Goal: Information Seeking & Learning: Learn about a topic

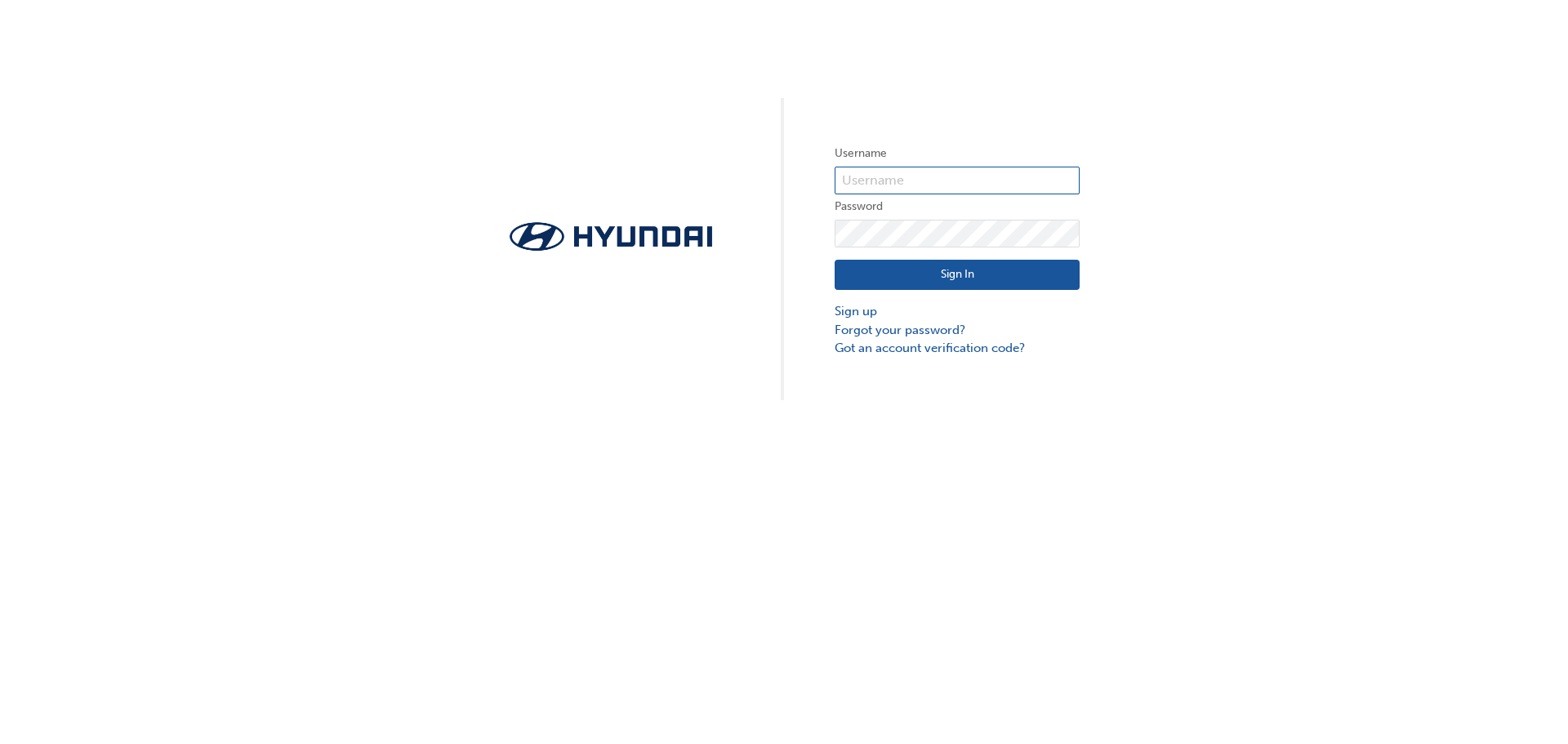
click at [985, 178] on input "text" at bounding box center [957, 180] width 245 height 28
type input "[PERSON_NAME][EMAIL_ADDRESS][PERSON_NAME][DOMAIN_NAME]"
click at [0, 743] on com-1password-button at bounding box center [0, 744] width 0 height 0
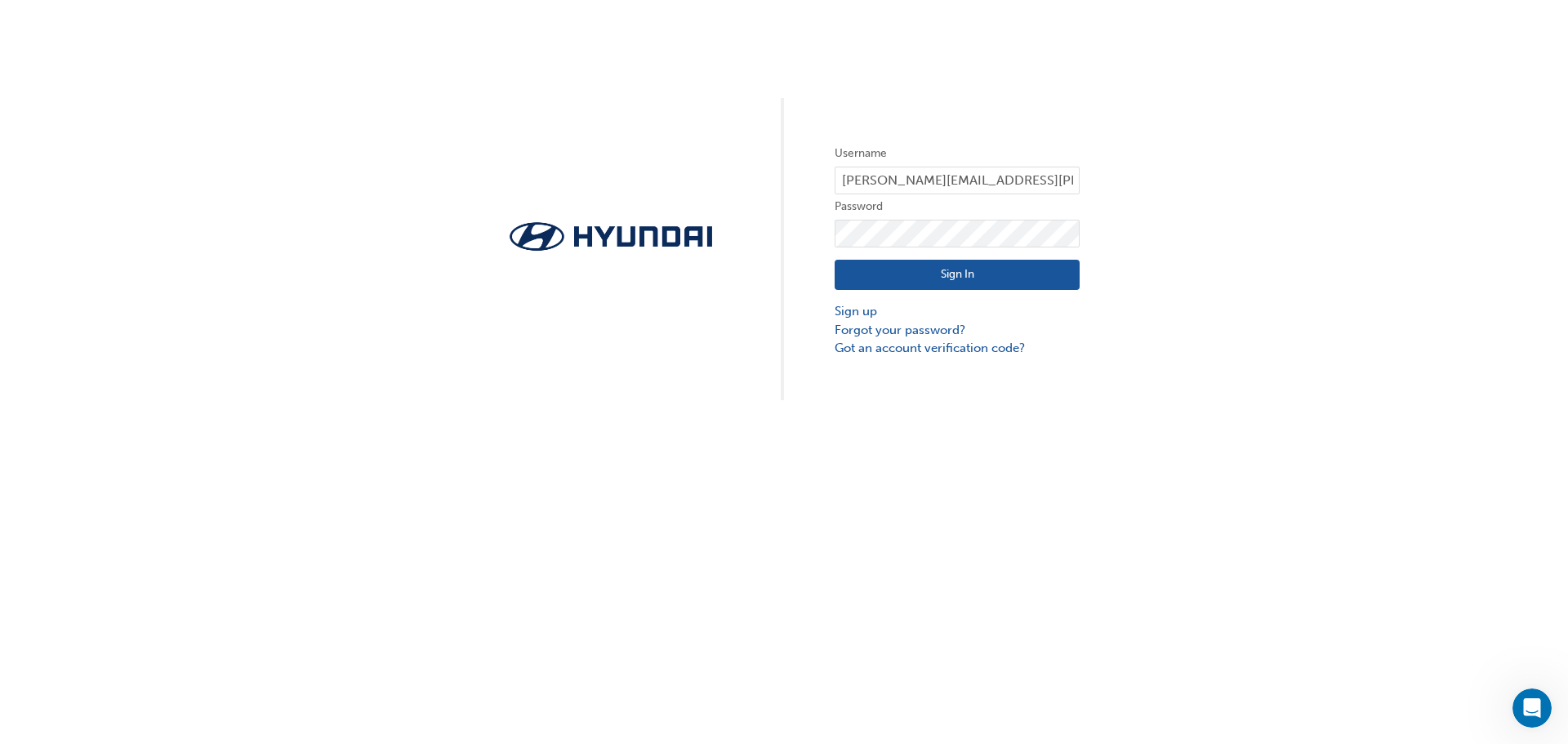
click at [1188, 241] on div "Username gabrielle.moseley@midlandhyundai.com.au Password Sign In Sign up Forgo…" at bounding box center [784, 200] width 1568 height 401
click at [910, 326] on link "Forgot your password?" at bounding box center [957, 331] width 245 height 19
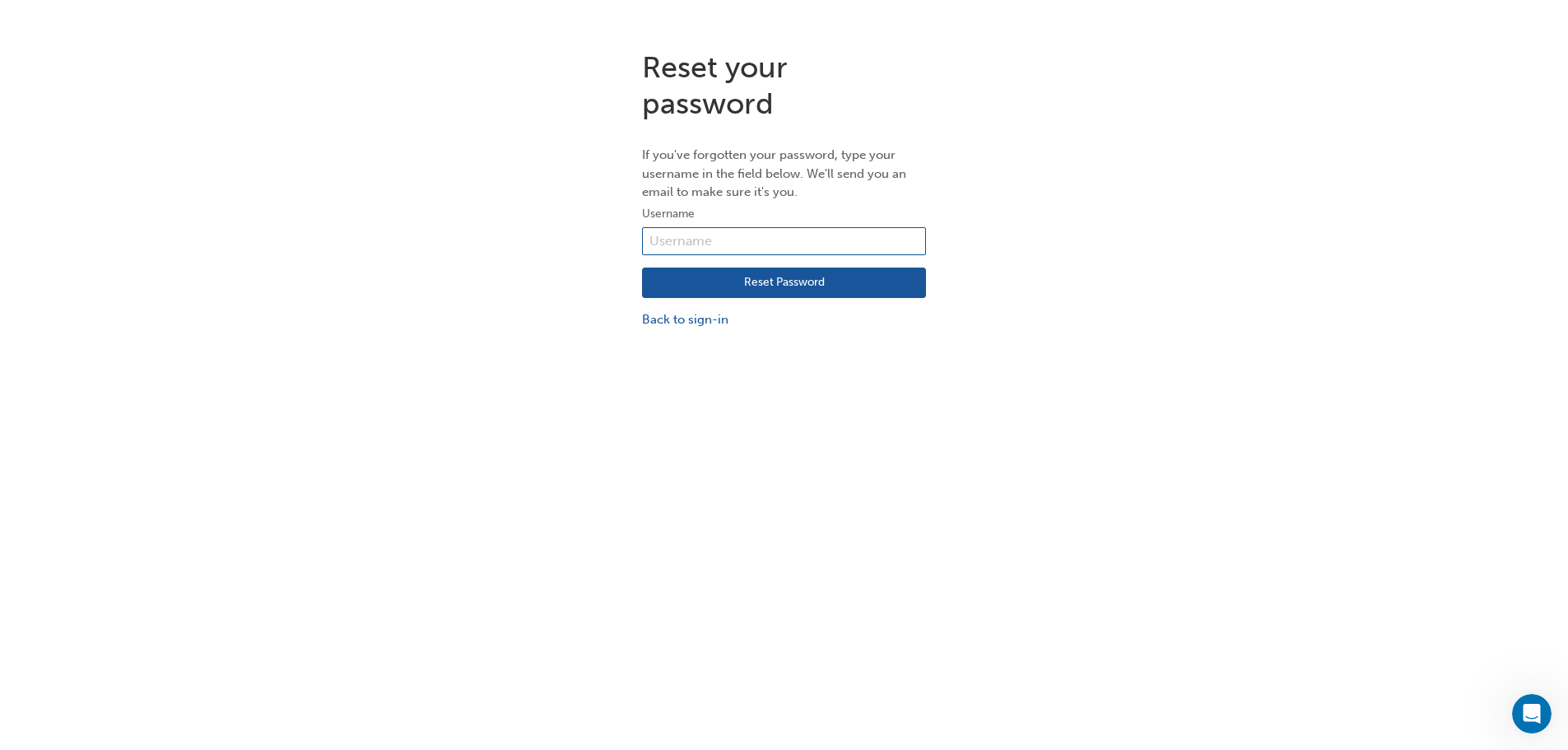
click at [805, 228] on input "text" at bounding box center [784, 241] width 284 height 28
type input "34058"
click at [790, 284] on button "Reset Password" at bounding box center [784, 283] width 284 height 31
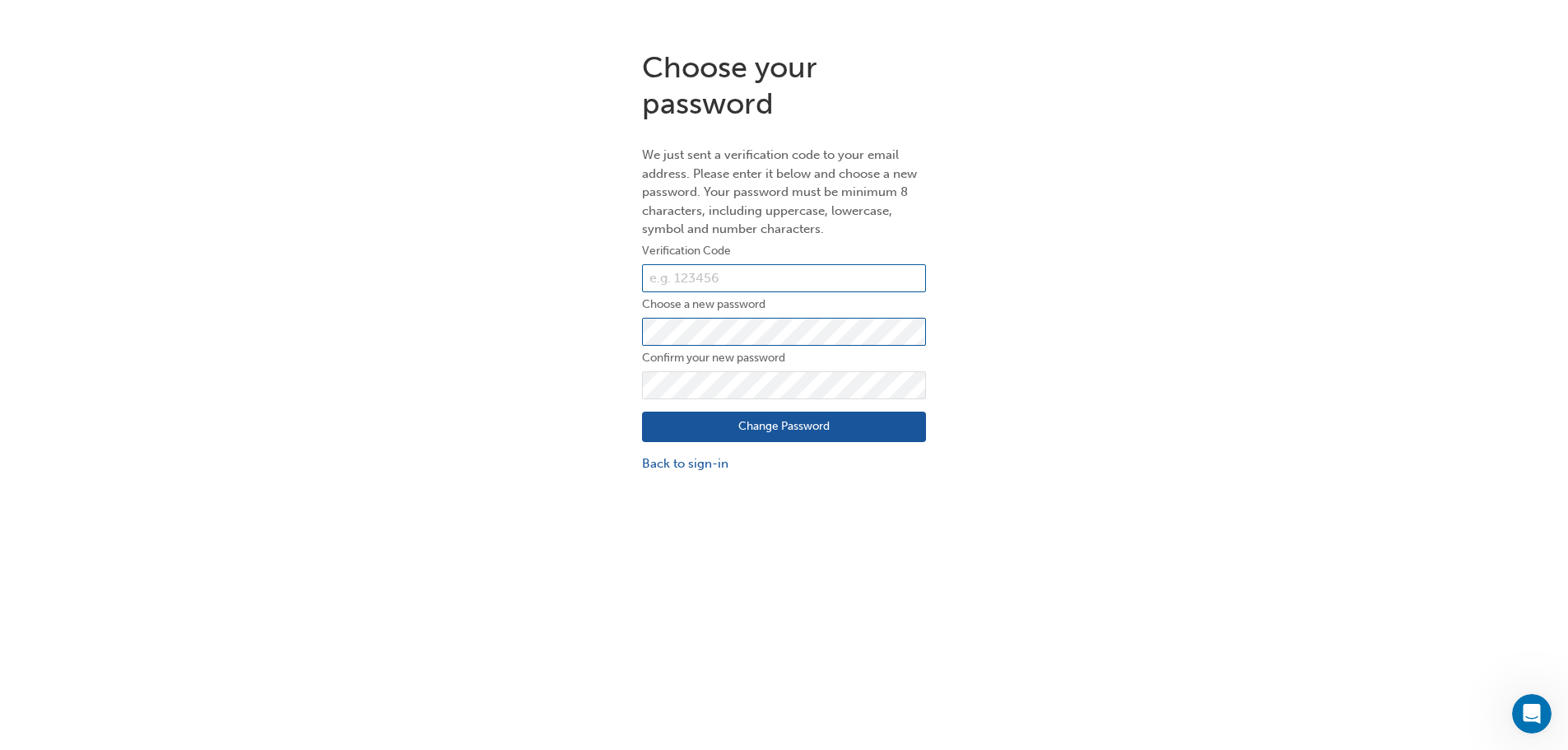
click at [753, 270] on input "text" at bounding box center [784, 278] width 284 height 28
click at [642, 412] on button "Change Password" at bounding box center [784, 427] width 284 height 31
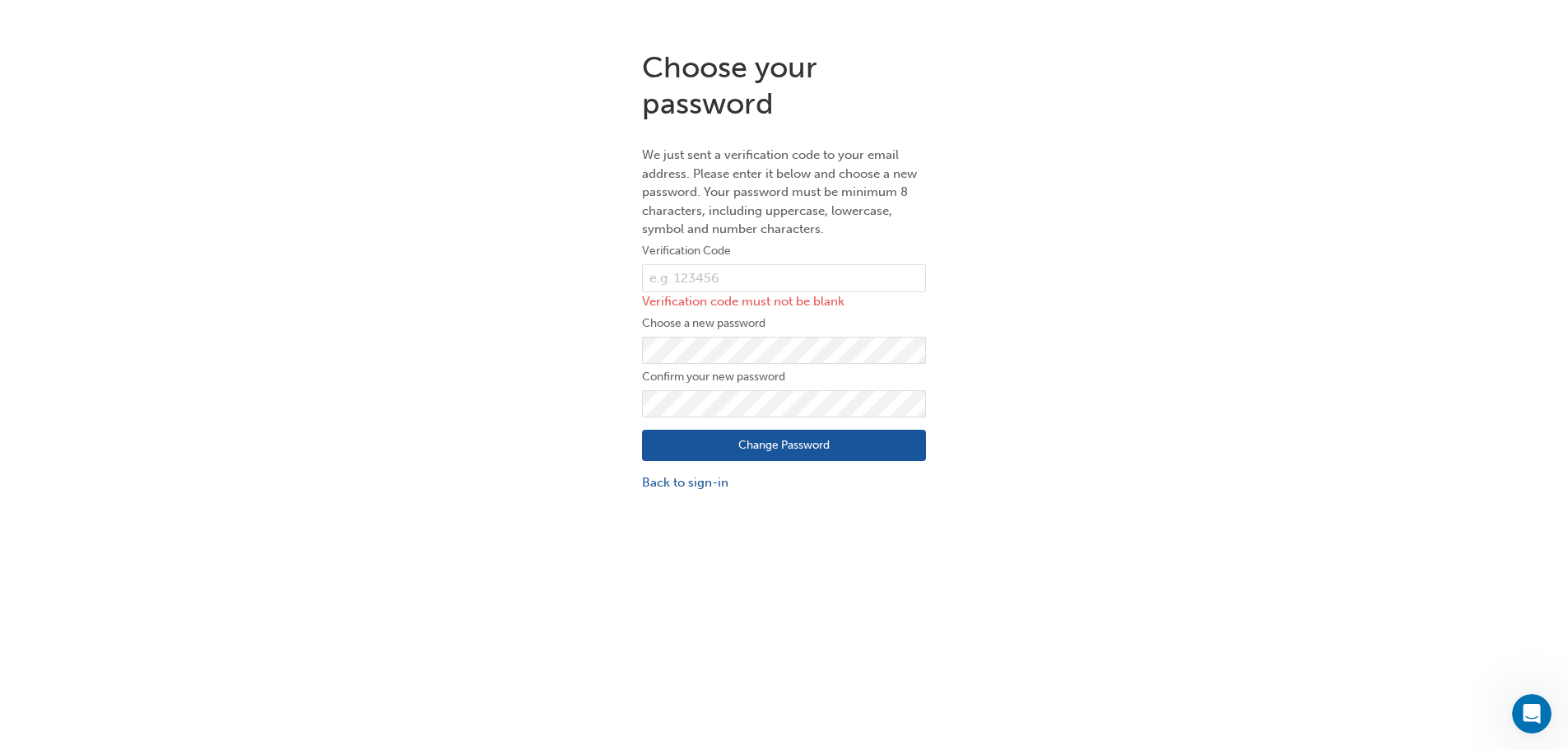
click at [1055, 473] on div "Choose your password We just sent a verification code to your email address. Pl…" at bounding box center [784, 270] width 1568 height 467
click at [463, 353] on div "Choose your password We just sent a verification code to your email address. Pl…" at bounding box center [784, 270] width 1568 height 467
click at [1076, 381] on div "Choose your password We just sent a verification code to your email address. Pl…" at bounding box center [784, 270] width 1568 height 467
click at [795, 274] on input "text" at bounding box center [784, 278] width 284 height 28
click at [1181, 349] on div "Choose your password We just sent a verification code to your email address. Pl…" at bounding box center [784, 270] width 1568 height 467
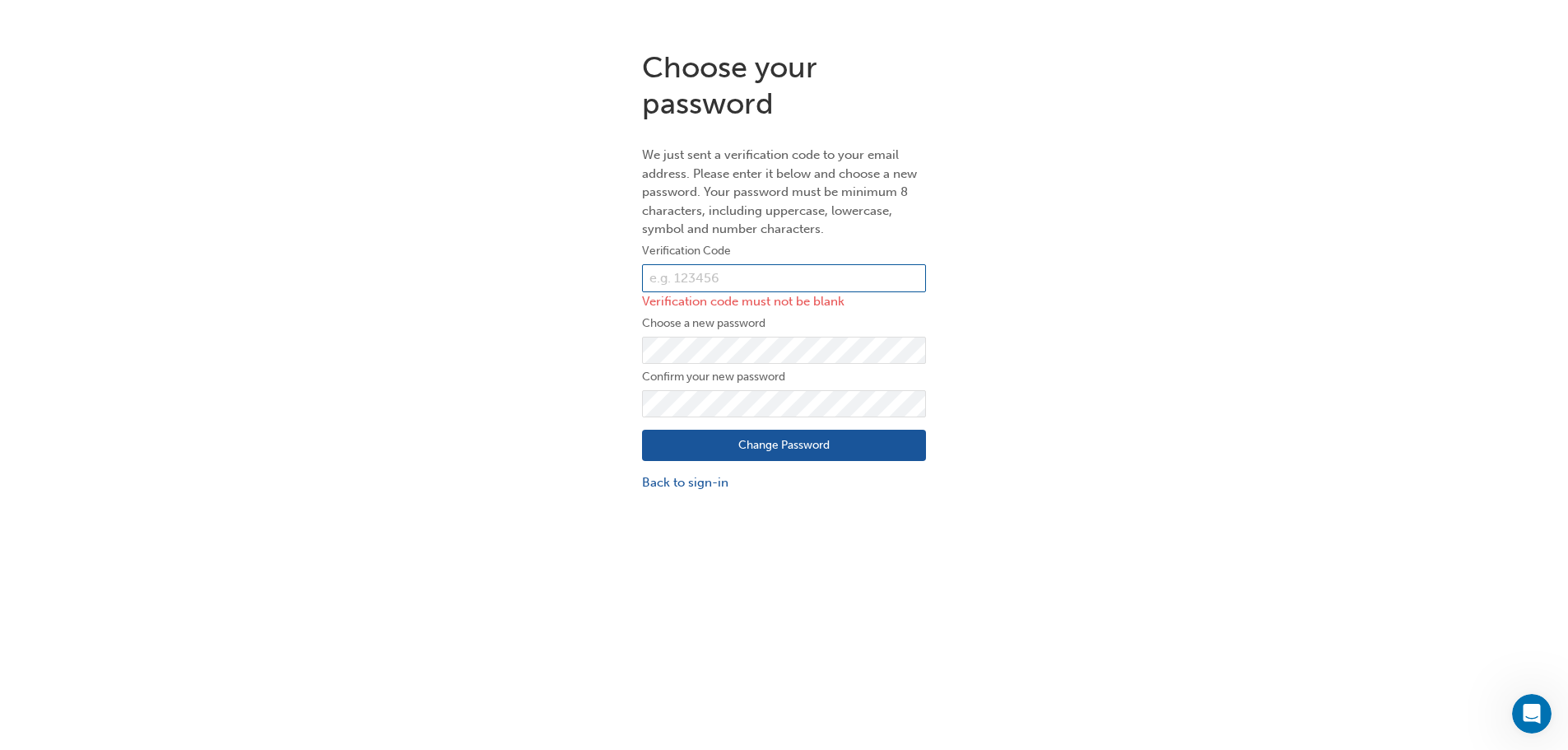
click at [865, 271] on input "text" at bounding box center [784, 278] width 284 height 28
paste input "553011"
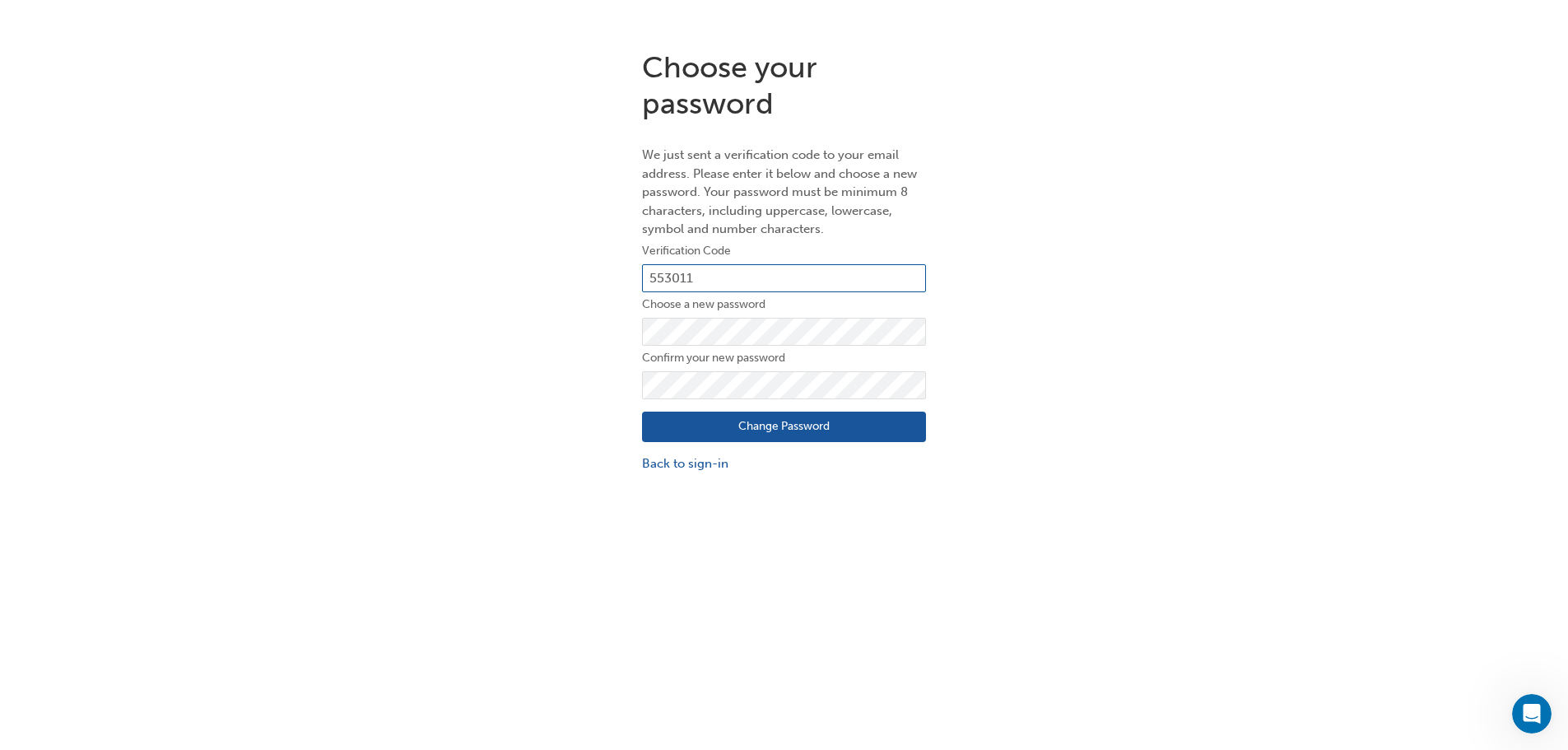
type input "553011"
click at [855, 435] on button "Change Password" at bounding box center [784, 427] width 284 height 31
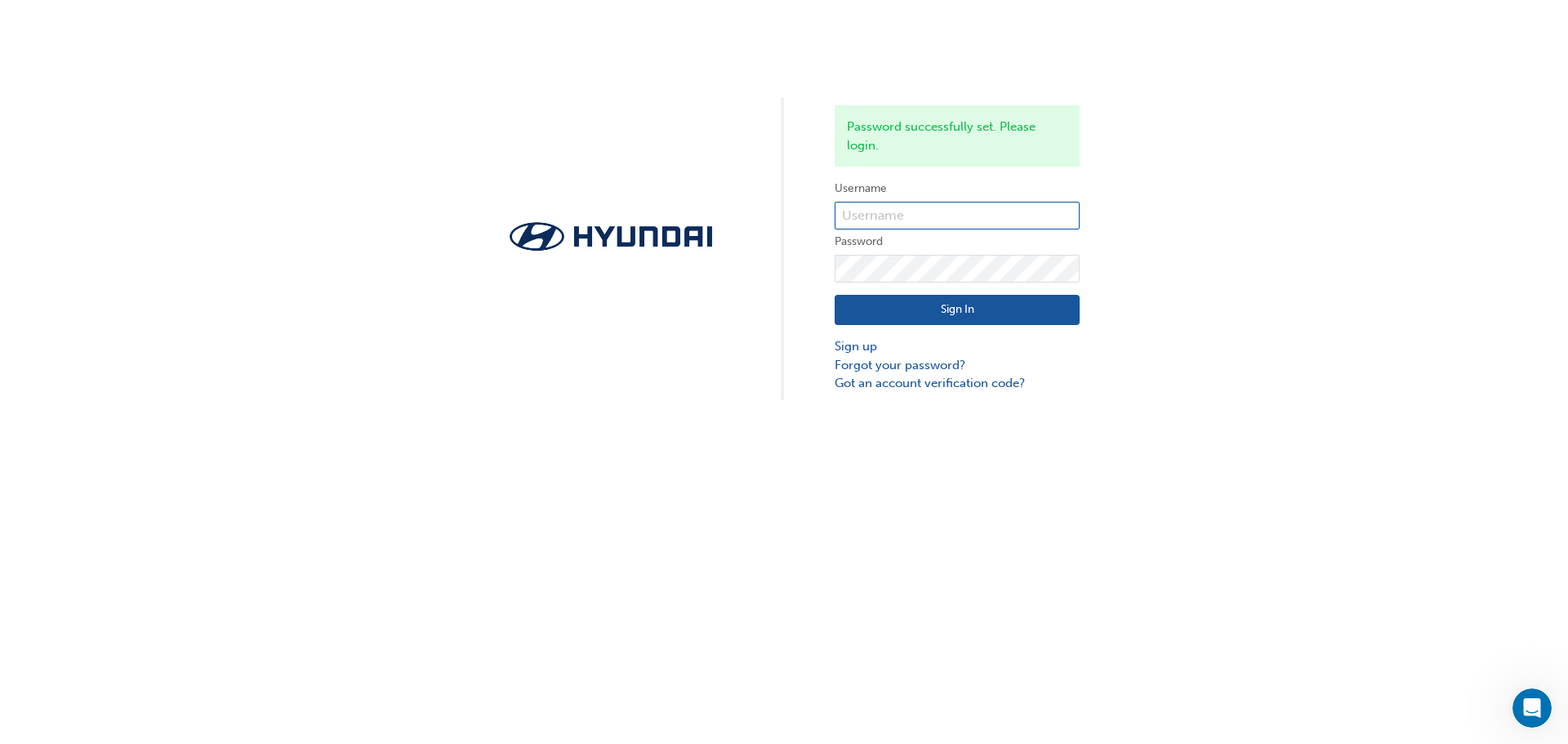
click at [883, 212] on input "text" at bounding box center [957, 215] width 245 height 28
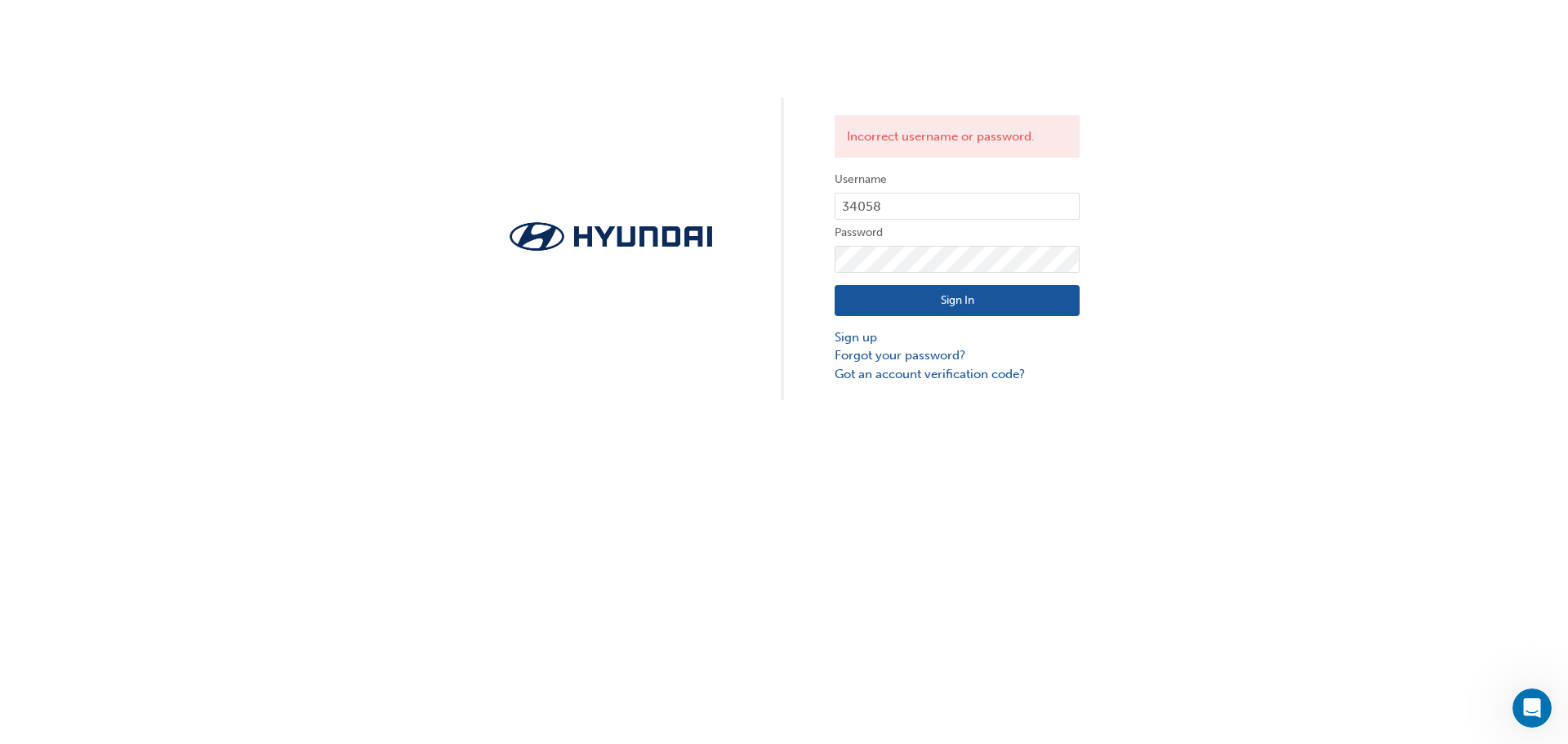
click at [1233, 152] on div "Incorrect username or password. Username 34058 Password Sign In Sign up Forgot …" at bounding box center [784, 200] width 1568 height 401
click at [923, 293] on button "Sign In" at bounding box center [957, 300] width 245 height 31
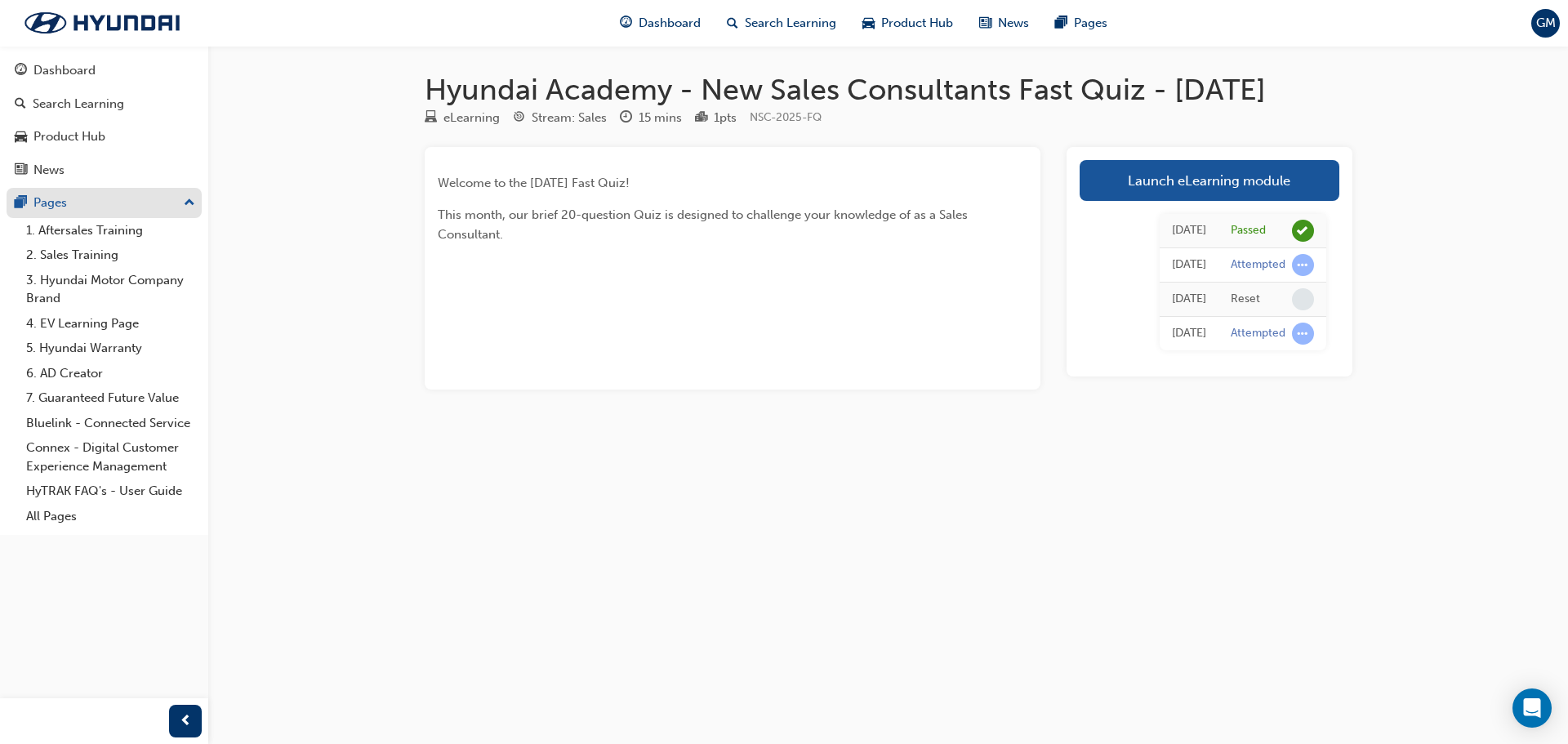
click at [38, 205] on div "Pages" at bounding box center [50, 203] width 33 height 19
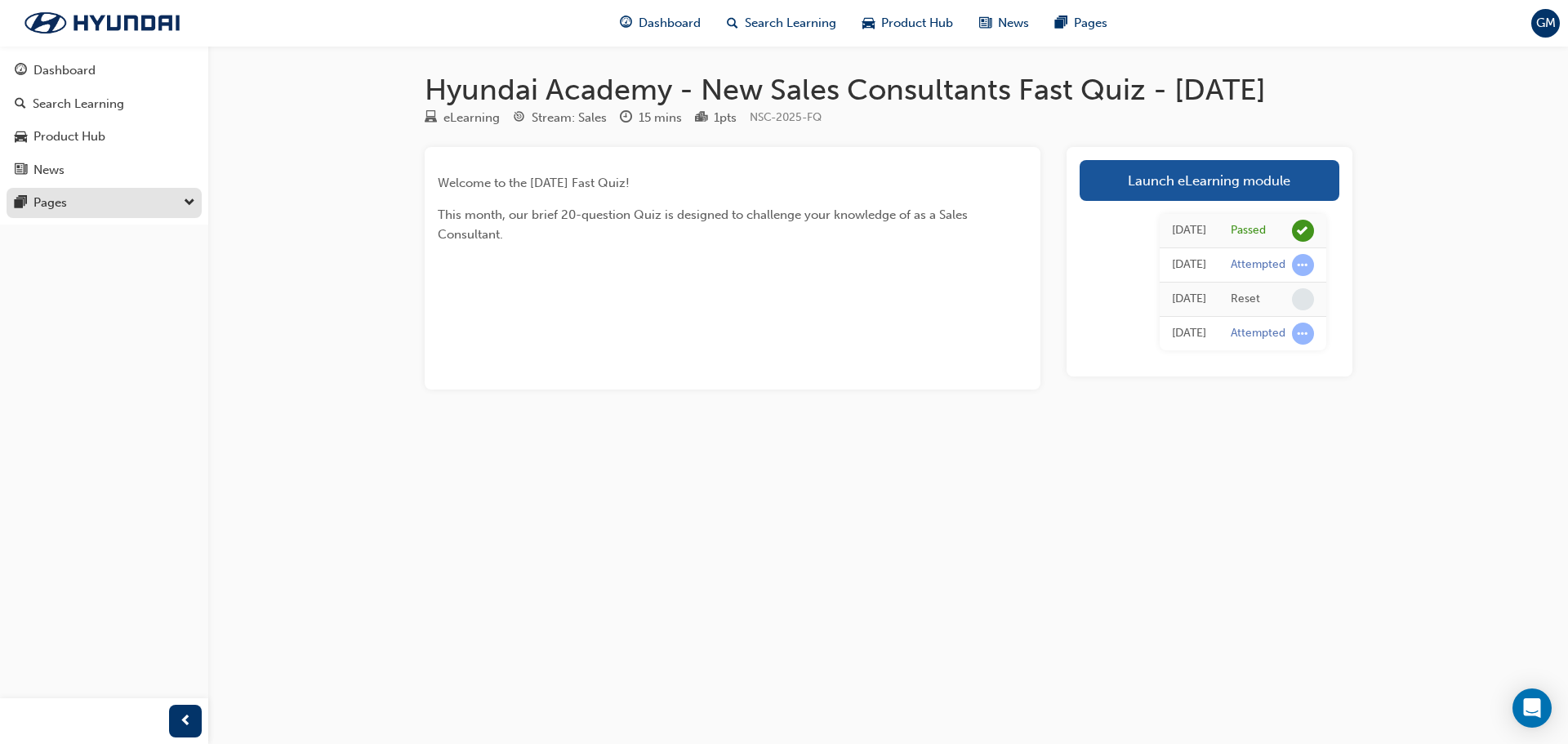
click at [38, 205] on div "Pages" at bounding box center [50, 203] width 33 height 19
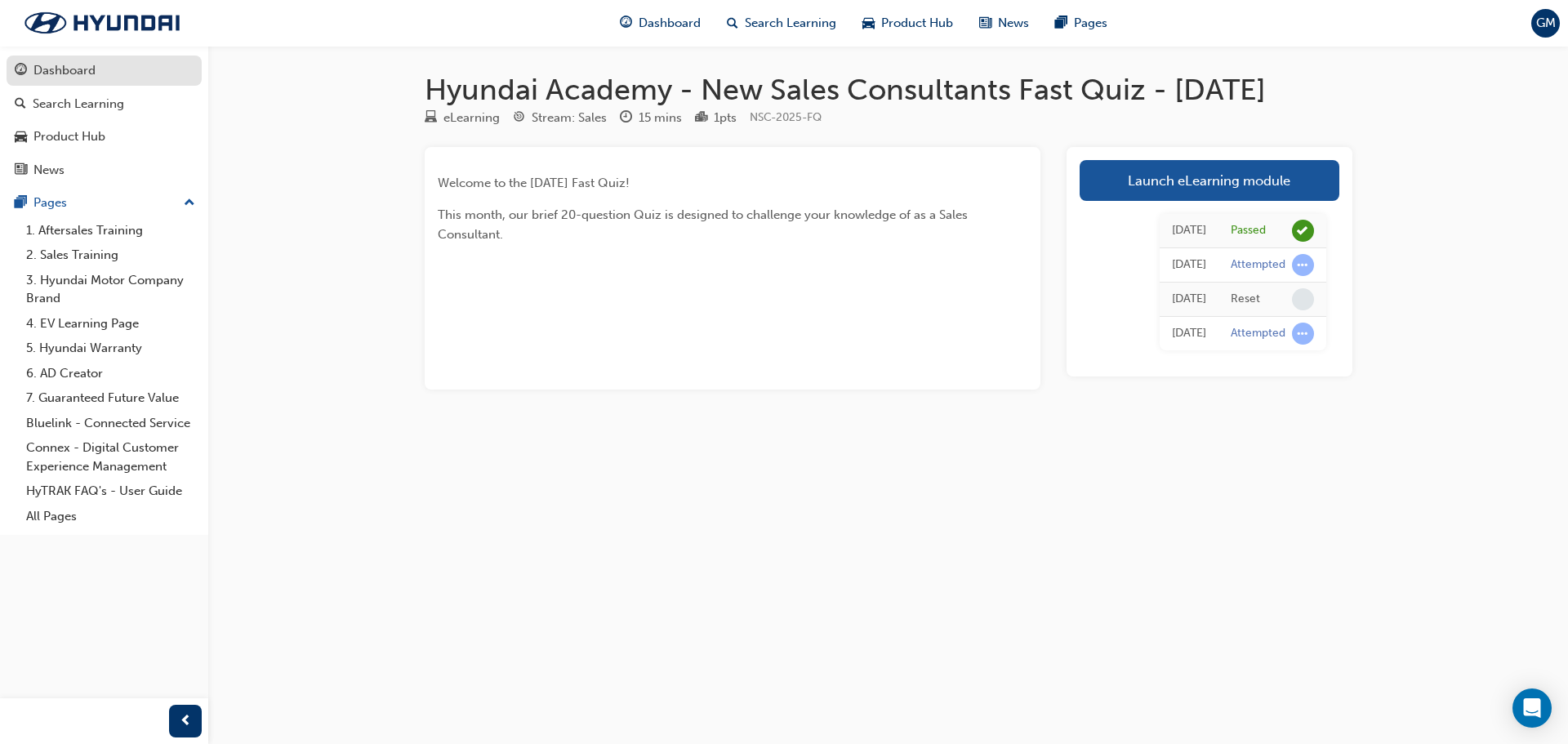
click at [67, 68] on div "Dashboard" at bounding box center [64, 71] width 62 height 19
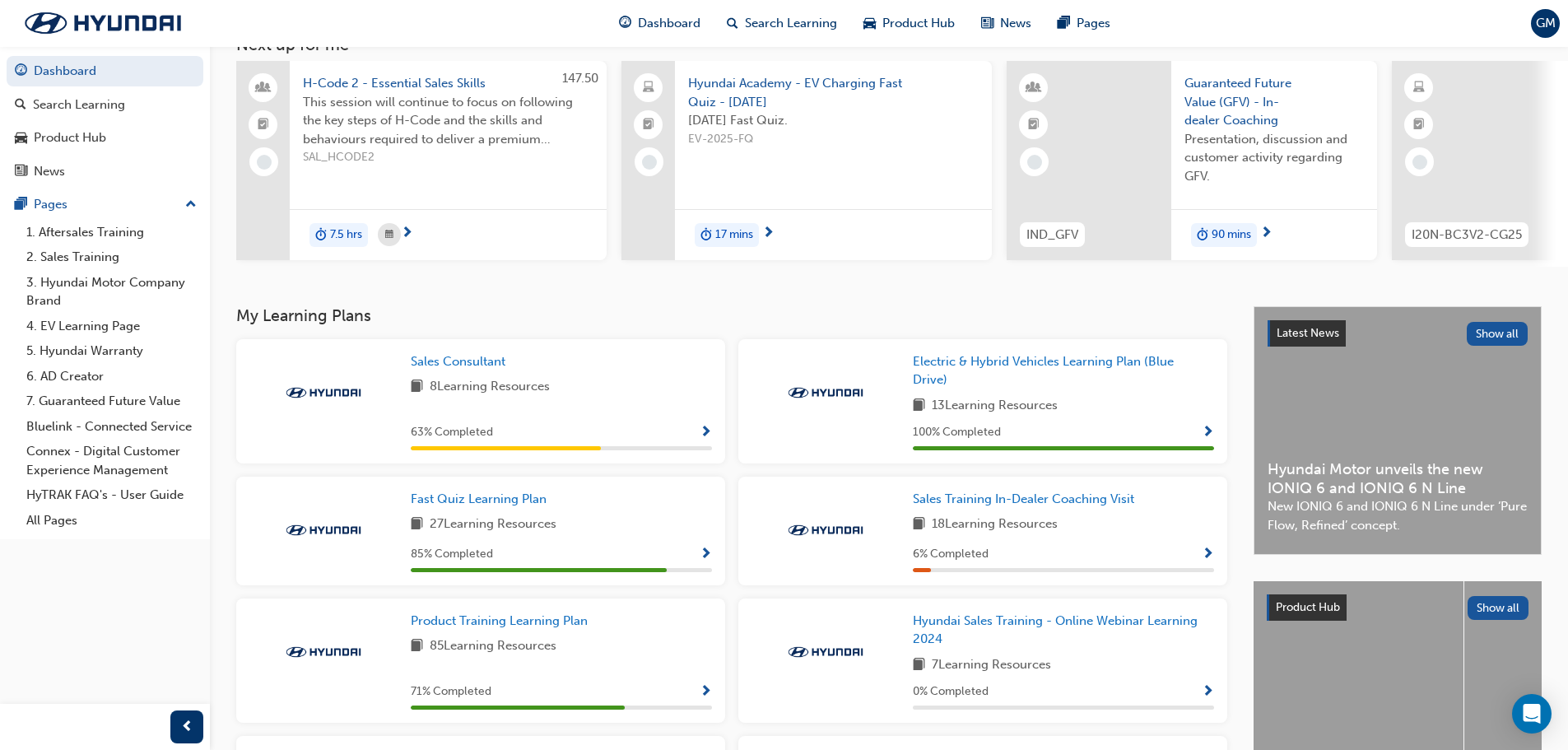
scroll to position [247, 0]
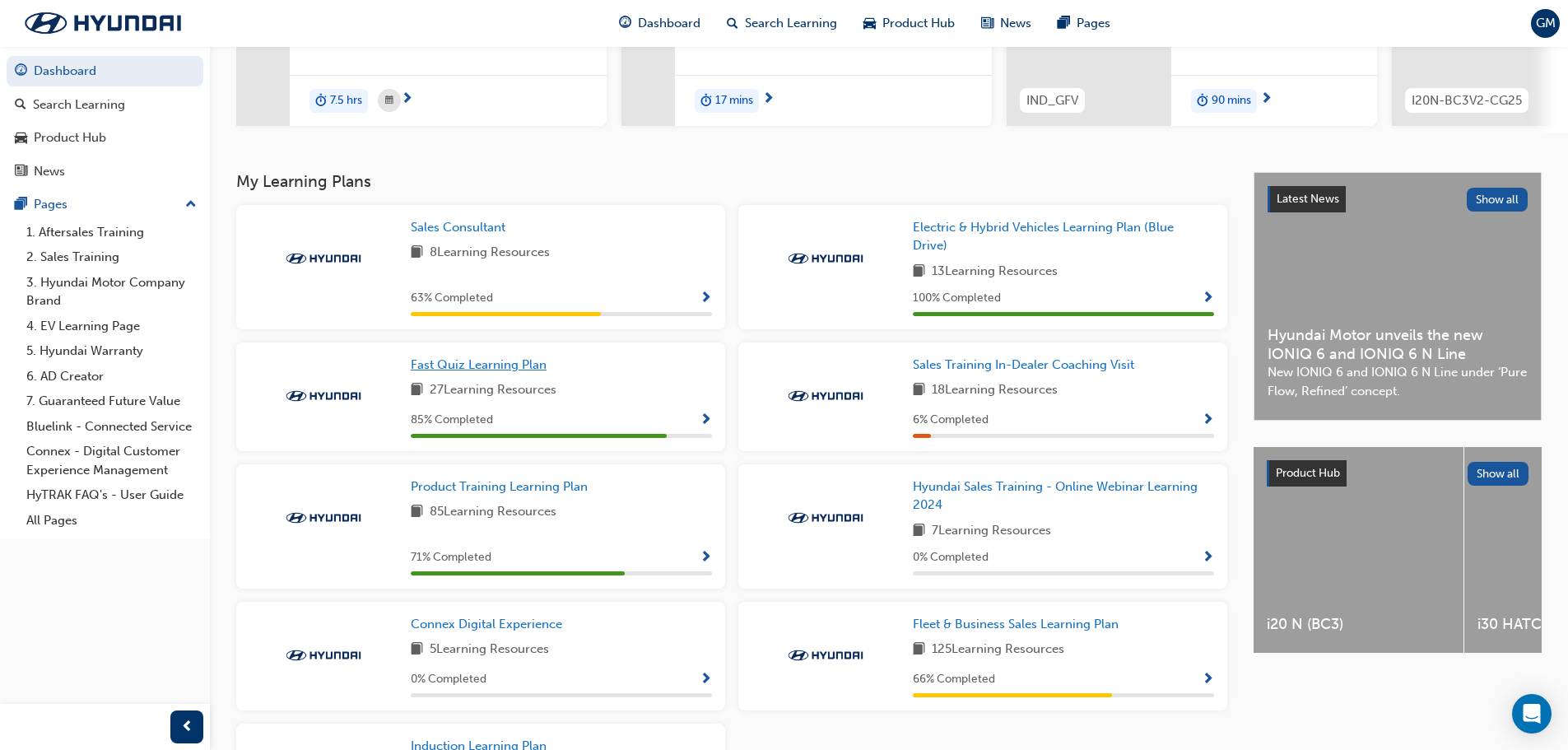
click at [505, 367] on span "Fast Quiz Learning Plan" at bounding box center [478, 364] width 136 height 14
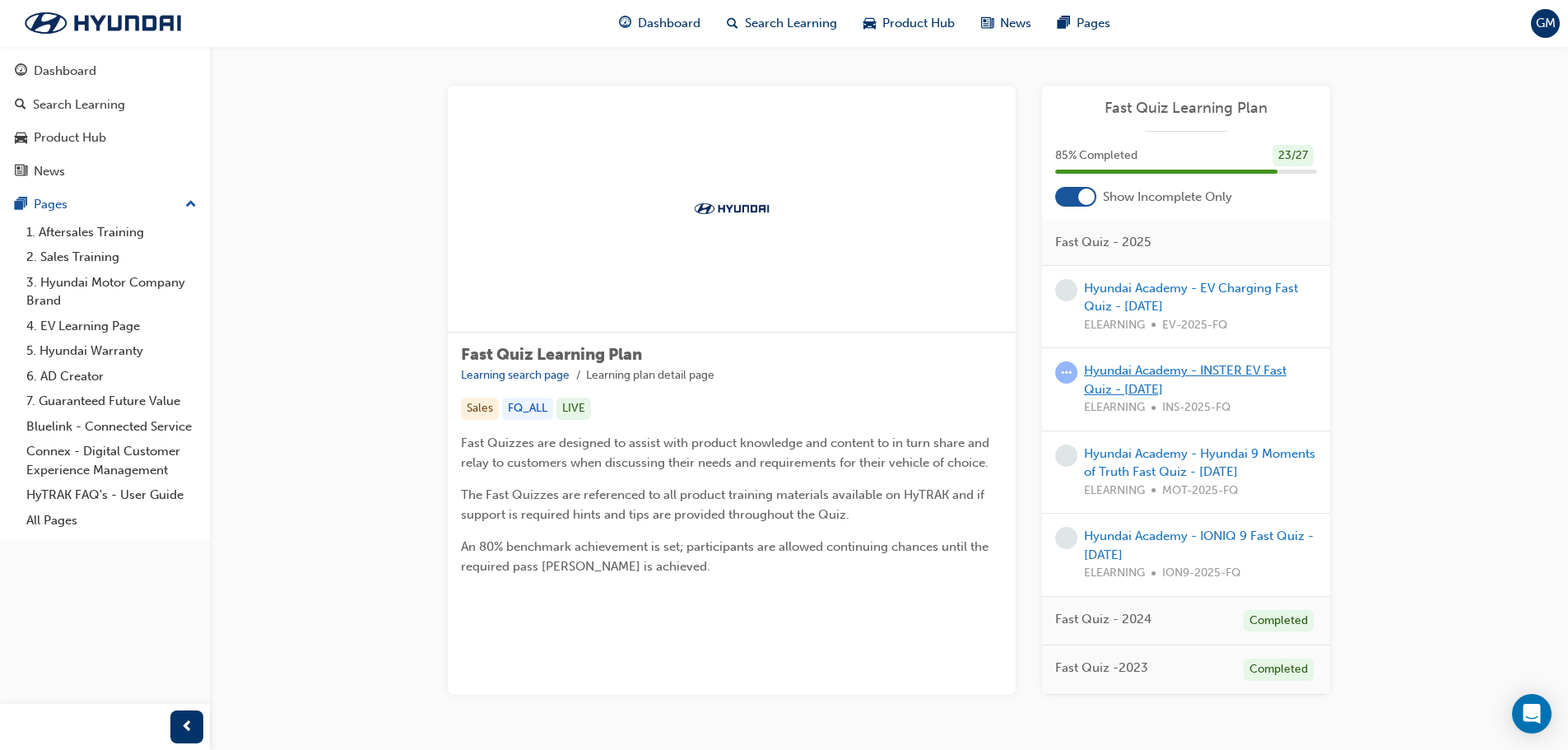
click at [1152, 375] on link "Hyundai Academy - INSTER EV Fast Quiz - June 2025" at bounding box center [1185, 380] width 202 height 34
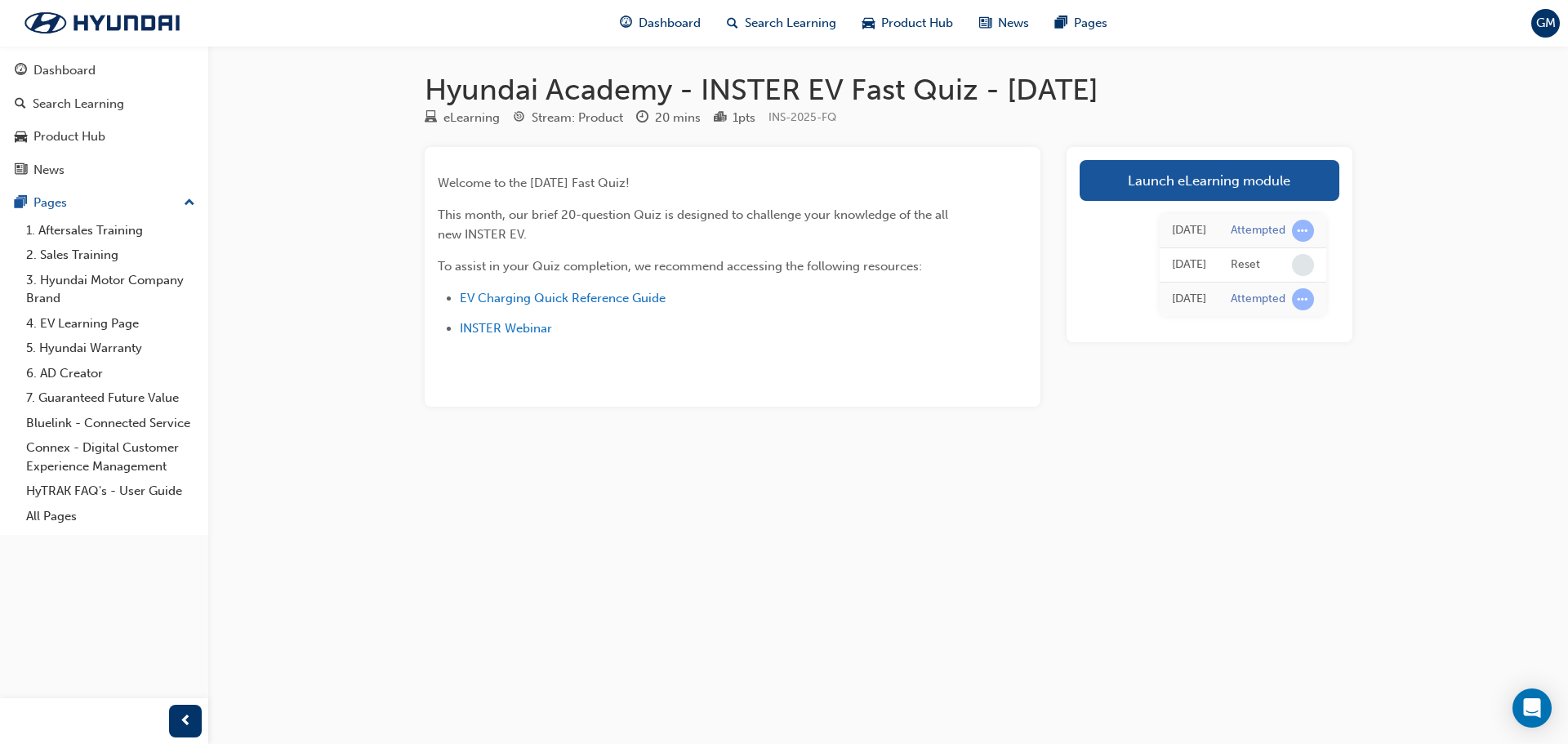
drag, startPoint x: 540, startPoint y: 339, endPoint x: 458, endPoint y: 271, distance: 106.5
click at [458, 271] on span "To assist in your Quiz completion, we recommend accessing the following resourc…" at bounding box center [680, 266] width 485 height 14
click at [1235, 168] on link "Launch eLearning module" at bounding box center [1209, 180] width 260 height 41
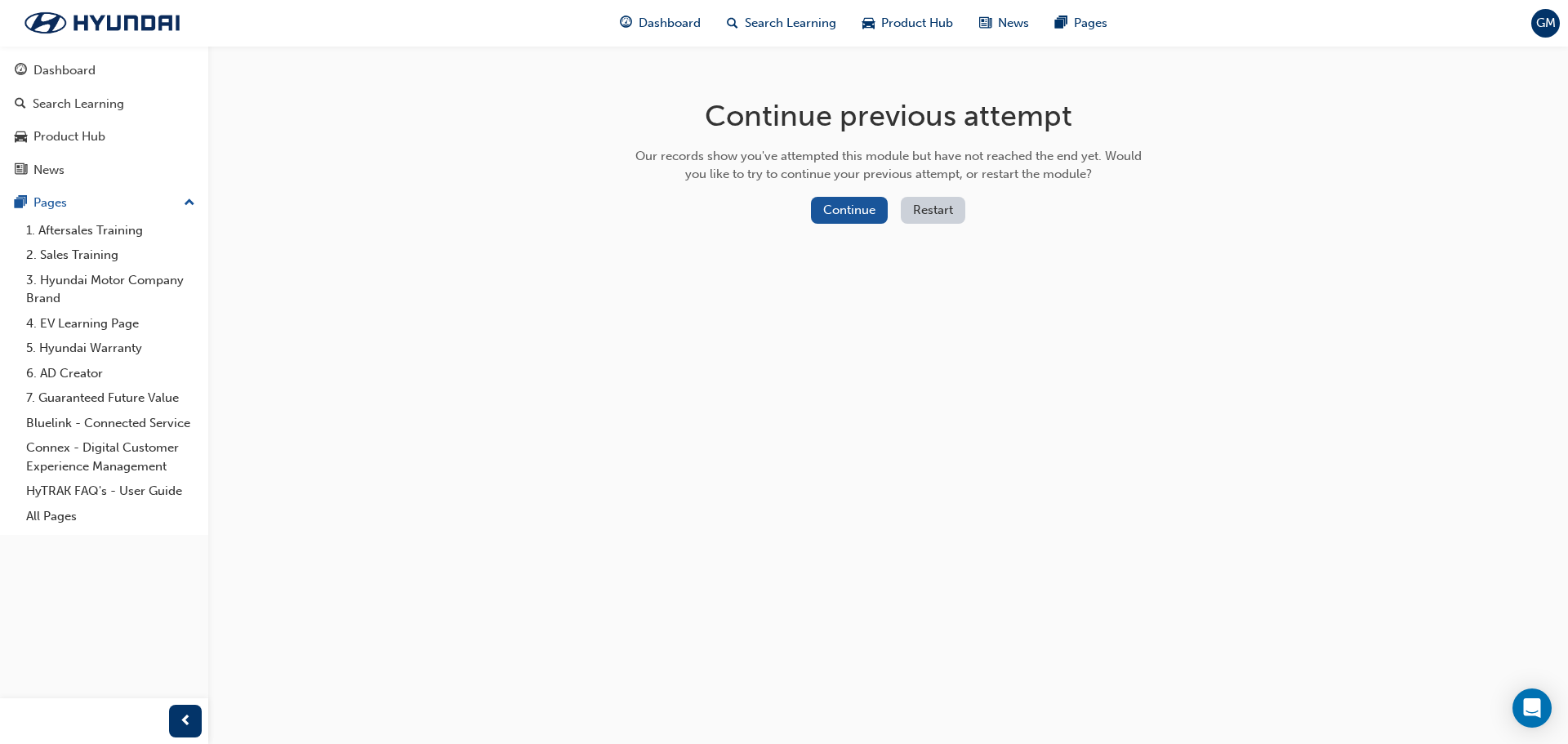
click at [916, 205] on button "Restart" at bounding box center [932, 210] width 64 height 27
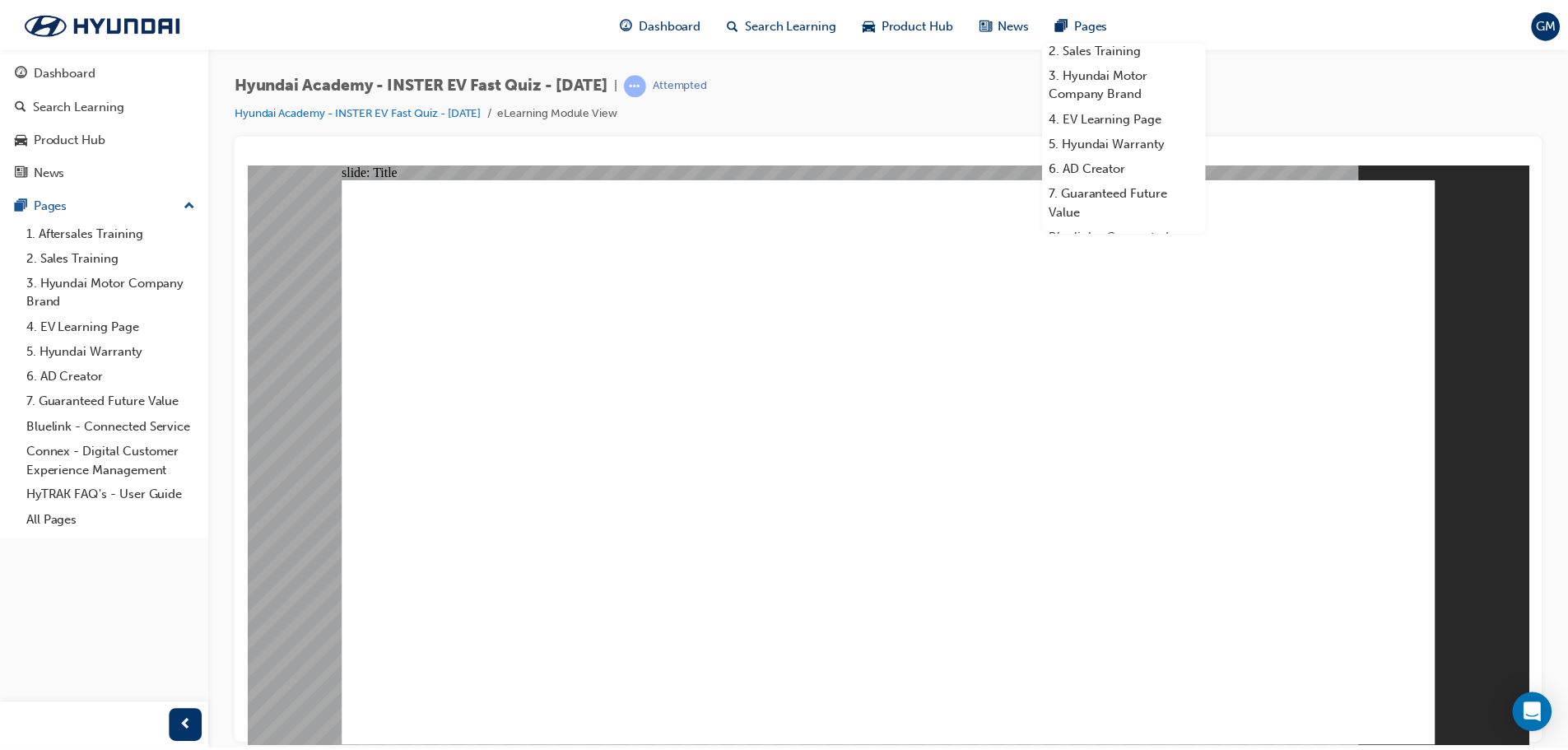
scroll to position [82, 0]
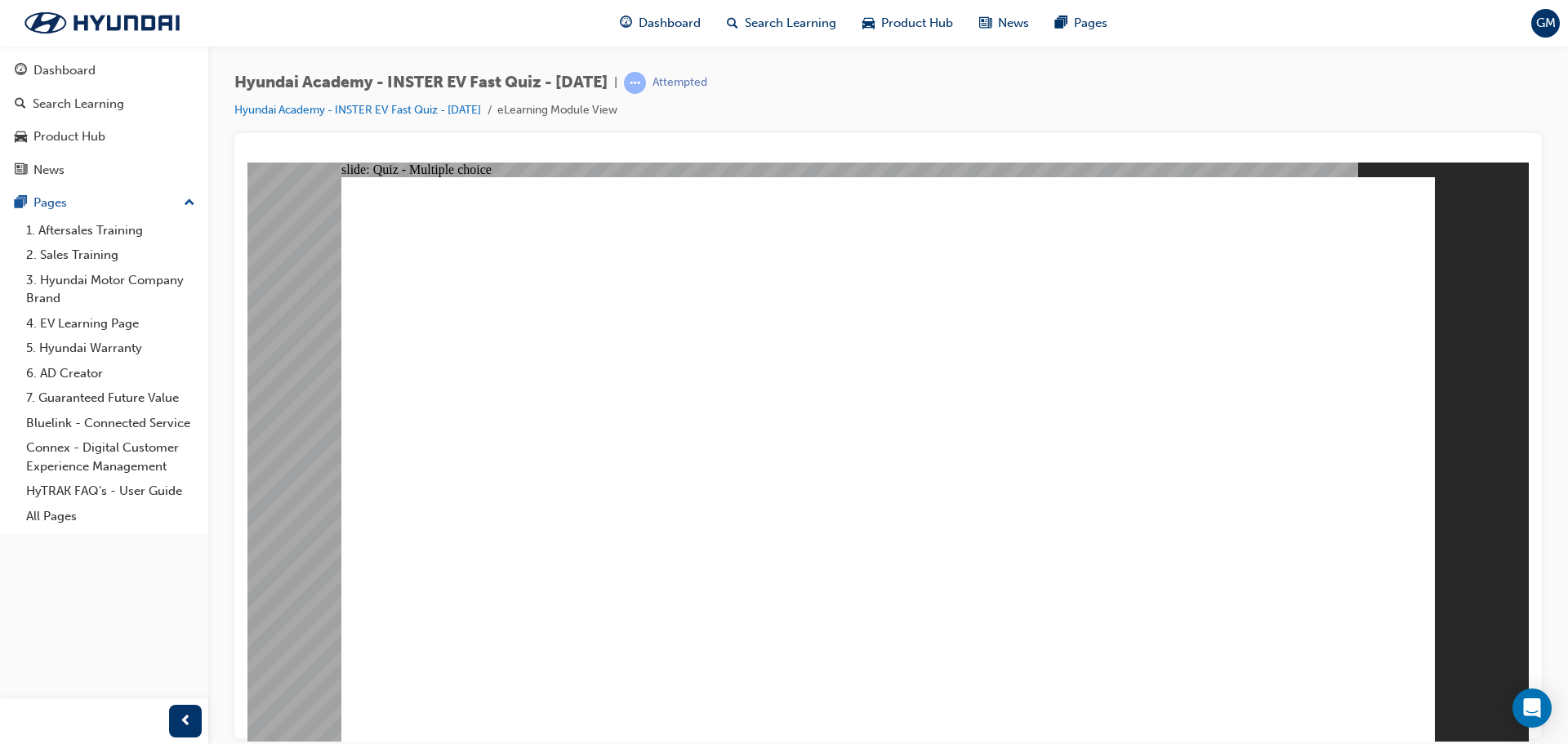
radio input "true"
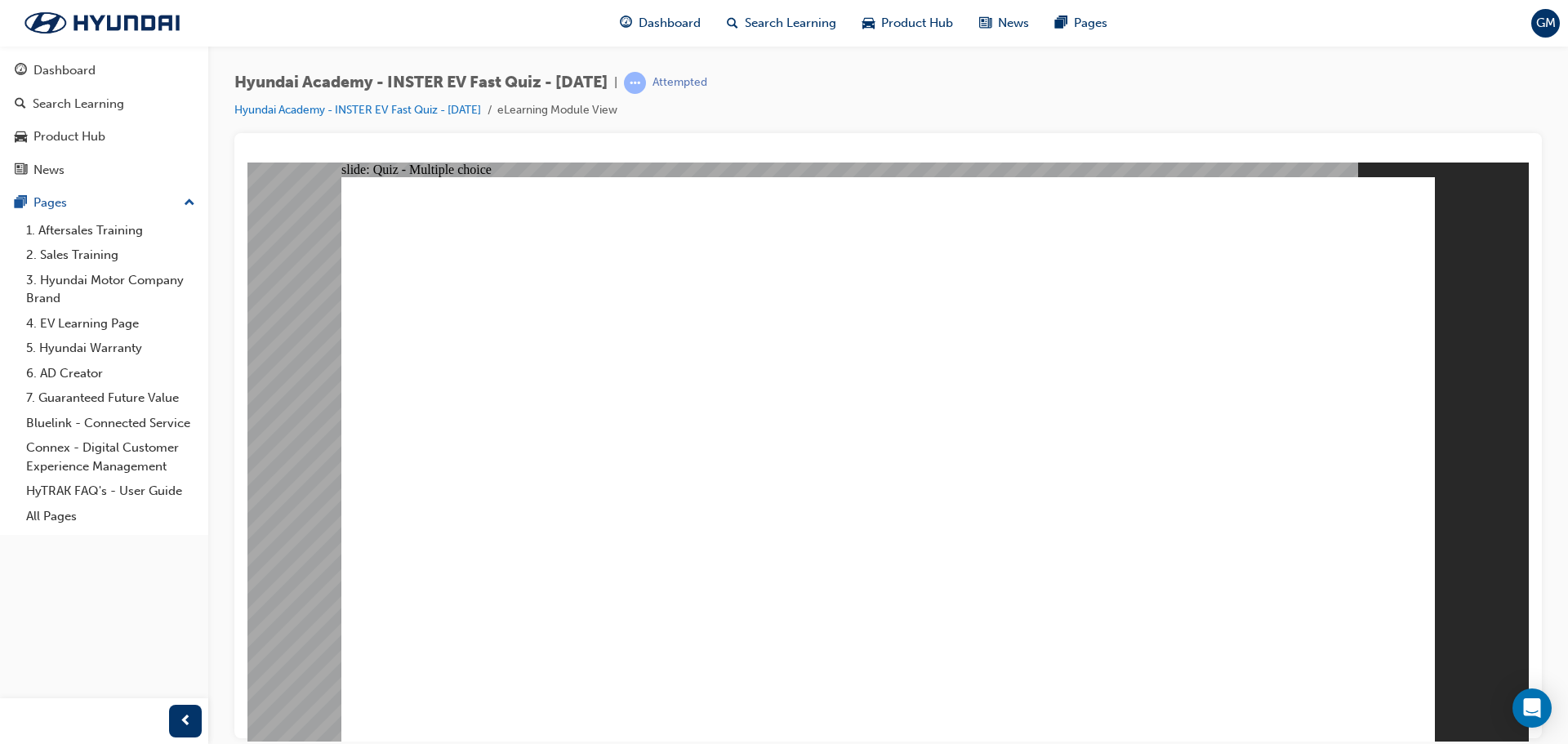
radio input "true"
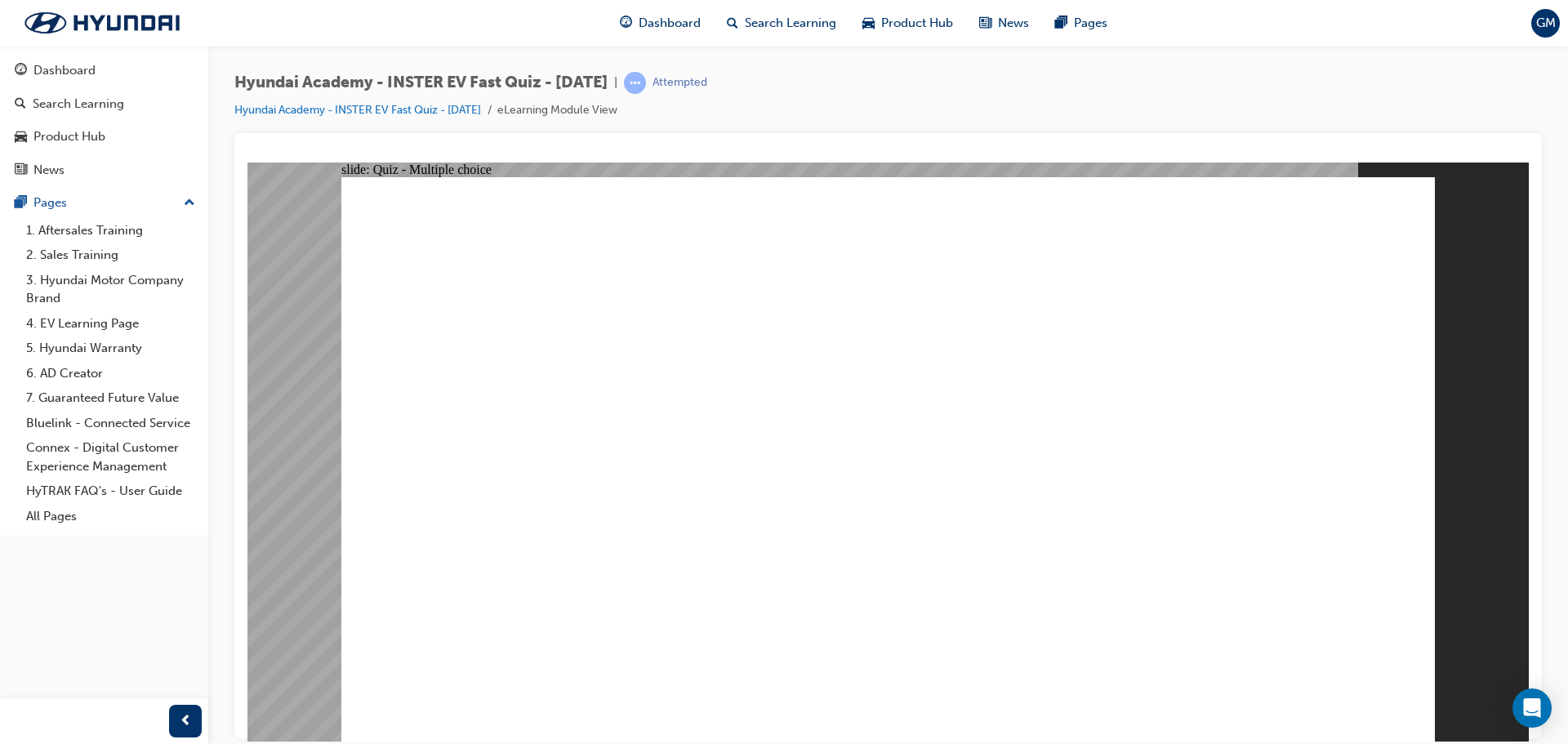
radio input "true"
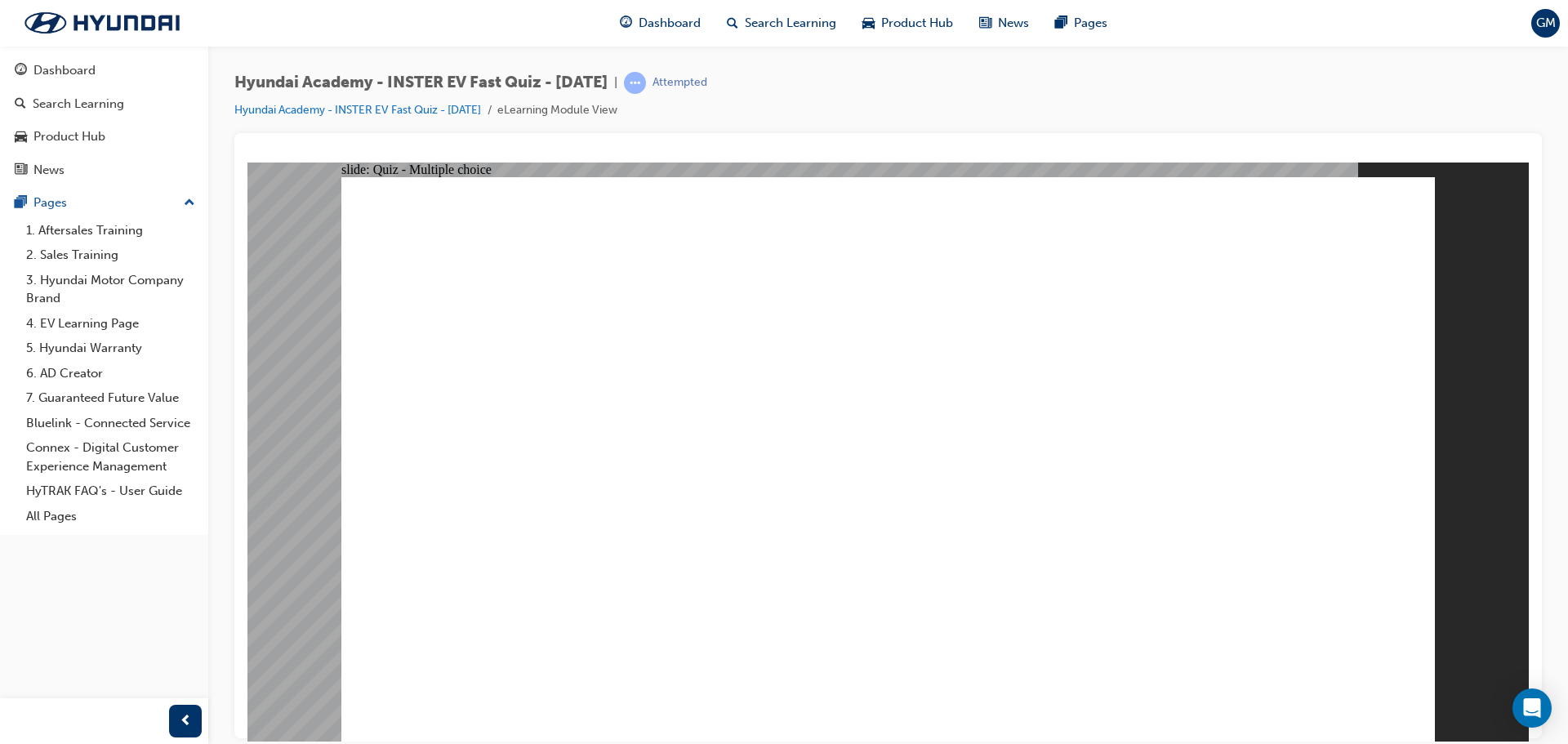
radio input "true"
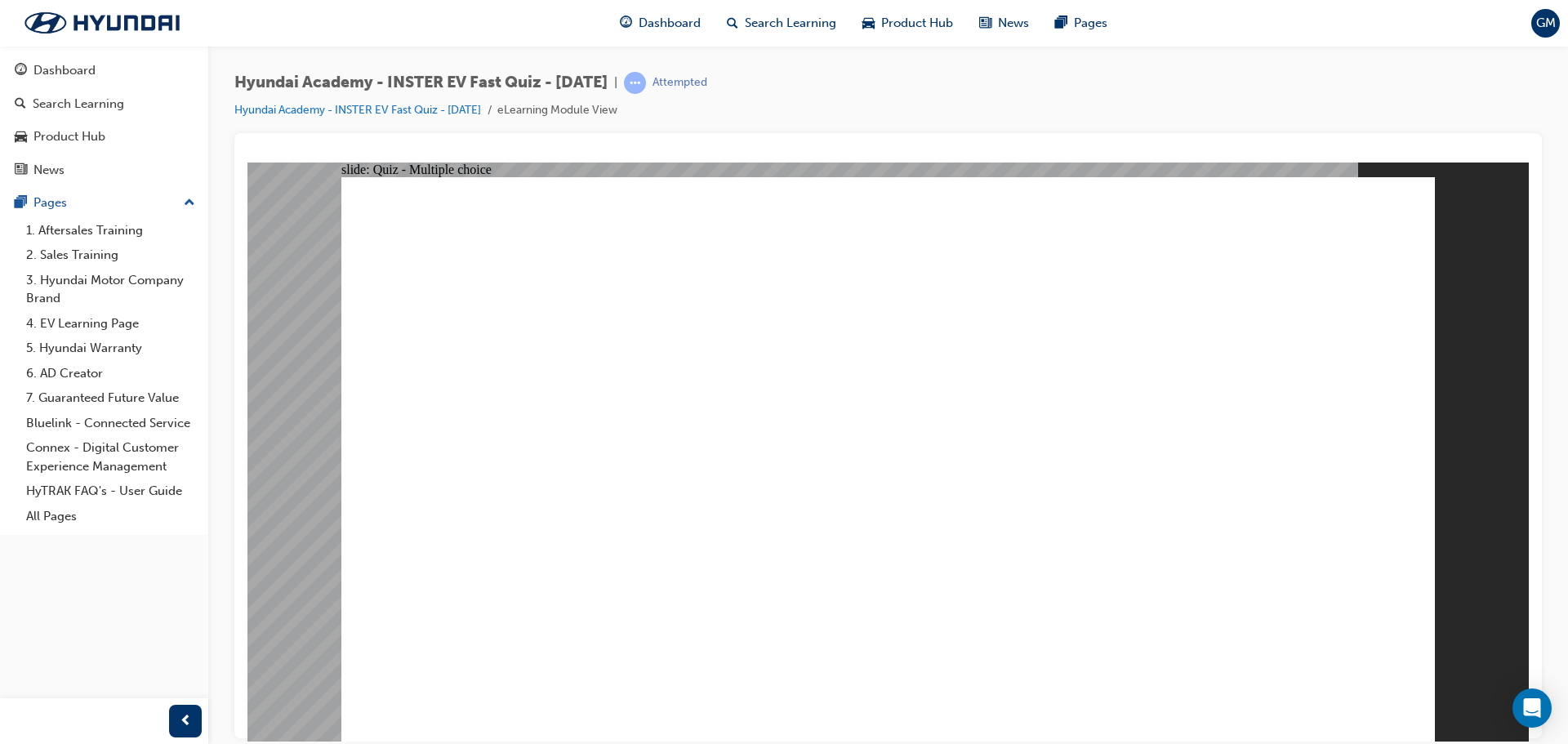
radio input "true"
drag, startPoint x: 993, startPoint y: 475, endPoint x: 1044, endPoint y: 446, distance: 58.7
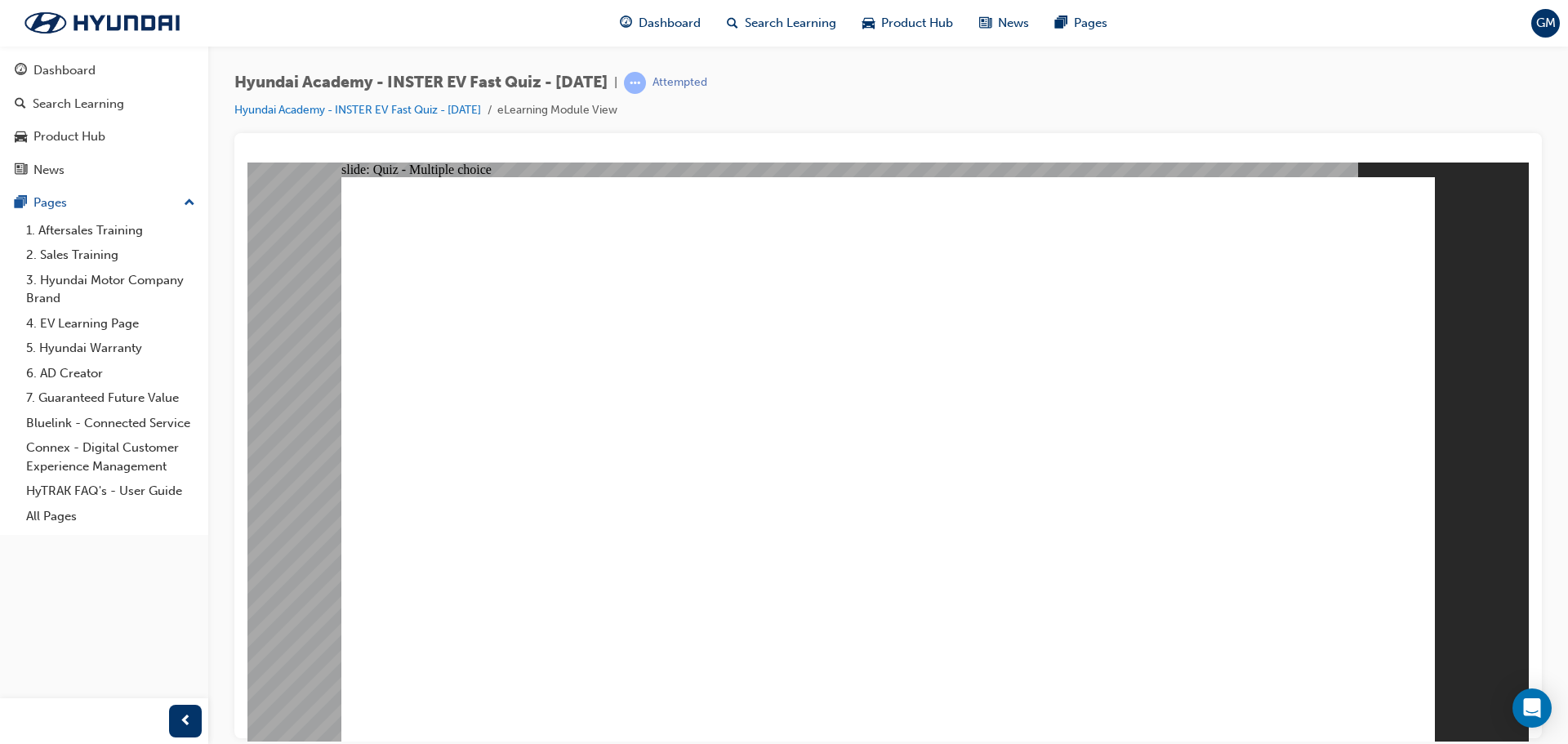
radio input "false"
radio input "true"
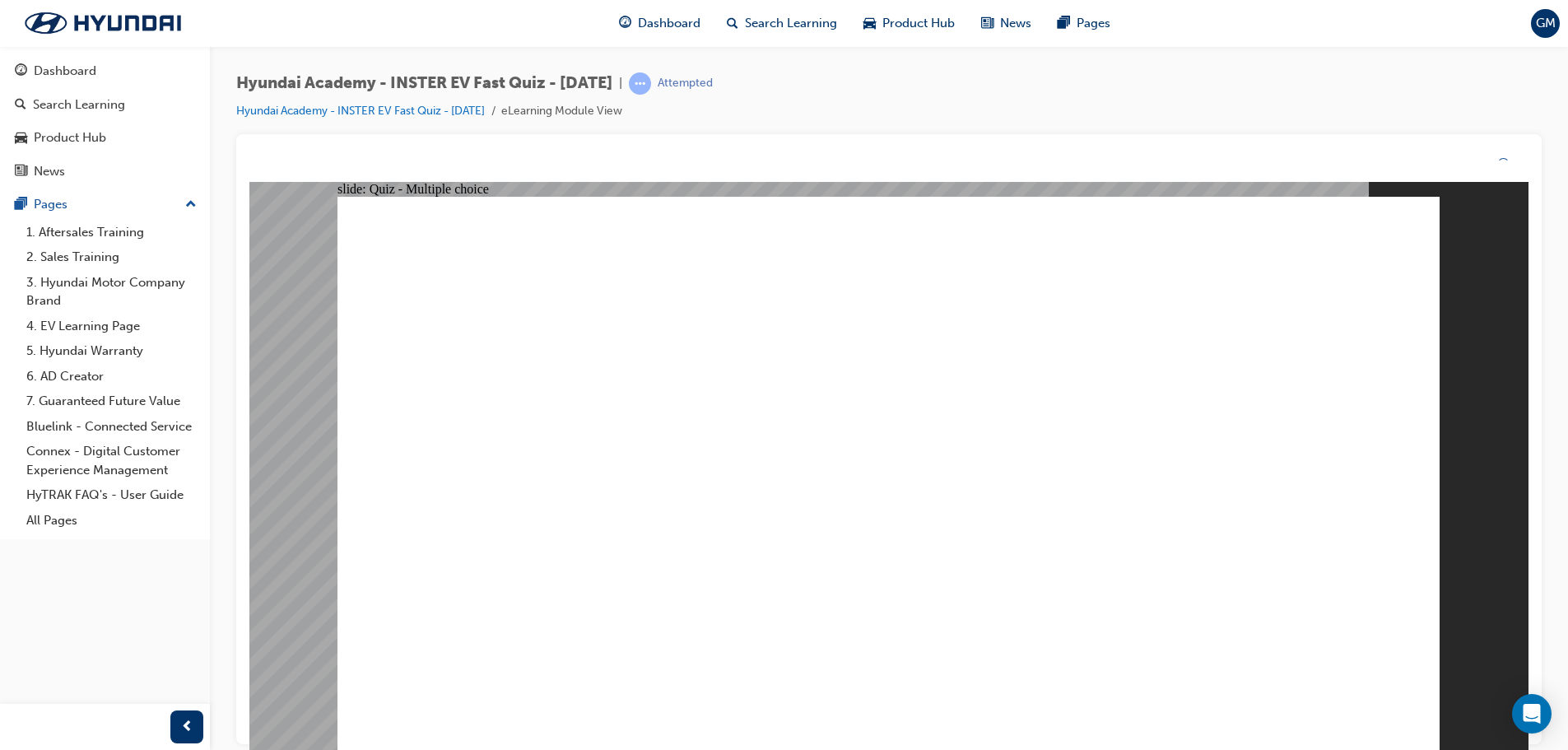
drag, startPoint x: 900, startPoint y: 558, endPoint x: 910, endPoint y: 566, distance: 12.8
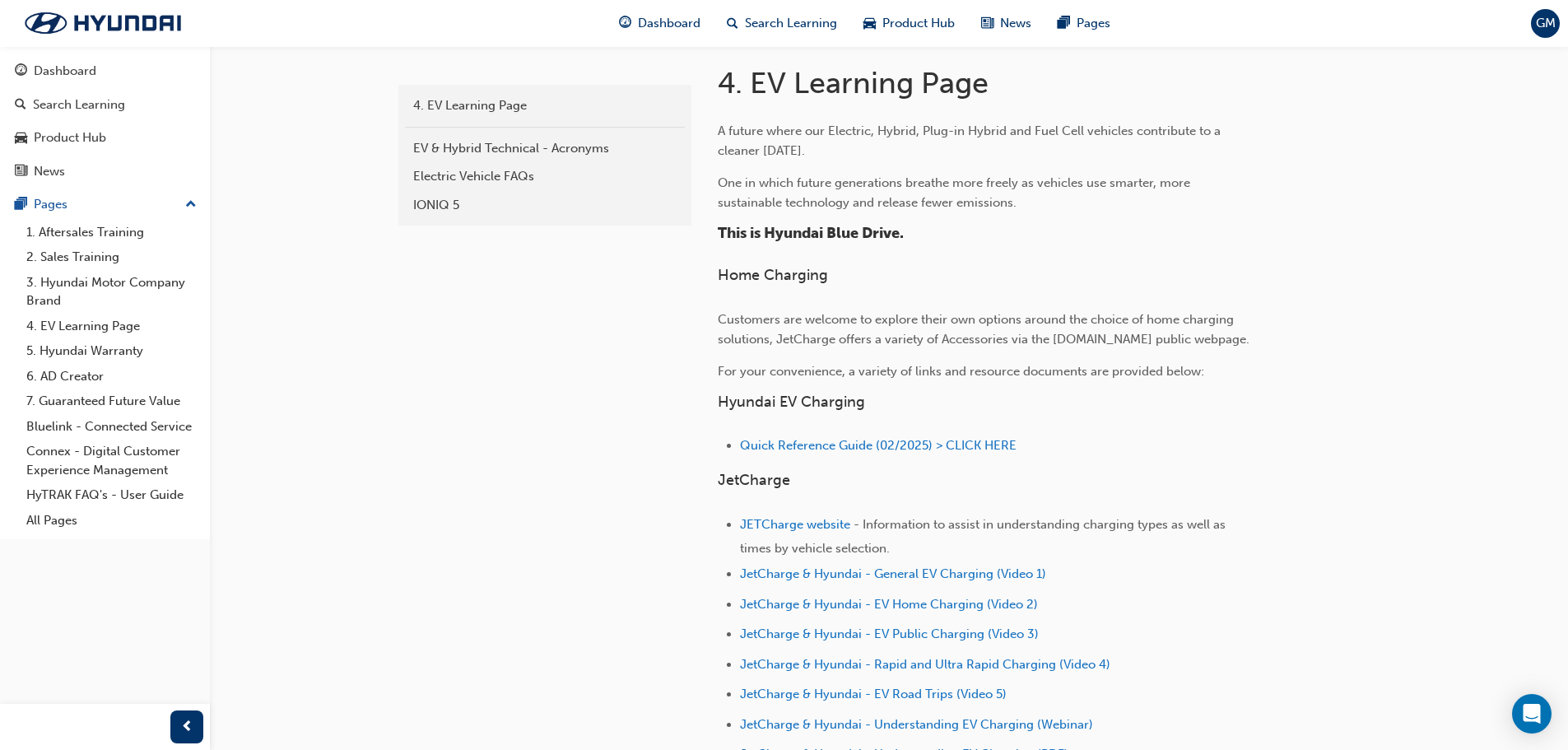
scroll to position [412, 0]
